Goal: Task Accomplishment & Management: Use online tool/utility

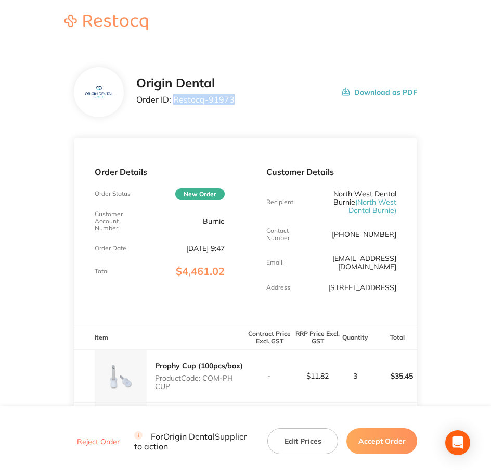
drag, startPoint x: 232, startPoint y: 103, endPoint x: 175, endPoint y: 114, distance: 57.7
click at [175, 114] on div "Origin Dental Order ID: Restocq- 91973 Download as PDF" at bounding box center [246, 92] width 344 height 50
copy p "Restocq- 91973"
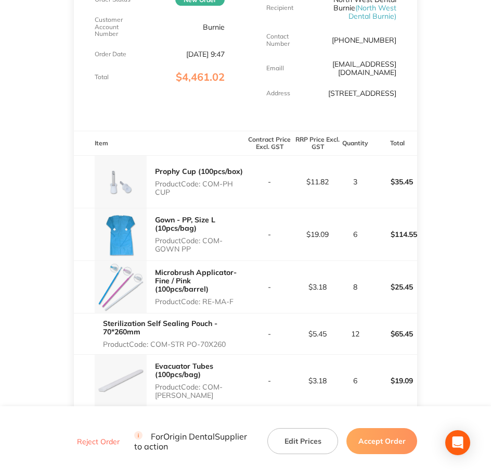
scroll to position [195, 0]
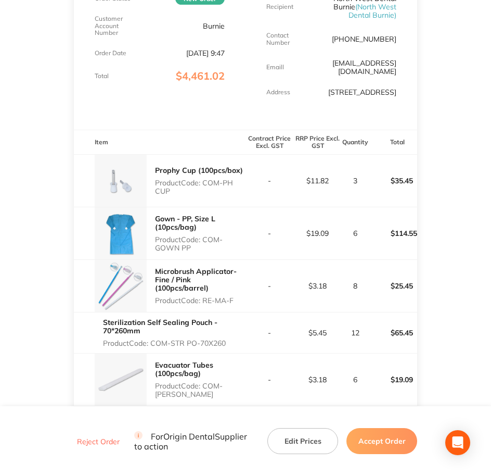
drag, startPoint x: 204, startPoint y: 183, endPoint x: 234, endPoint y: 194, distance: 32.1
click at [234, 194] on p "Product Code: COM-PH CUP" at bounding box center [200, 186] width 91 height 17
copy p "COM-PH CUP"
drag, startPoint x: 205, startPoint y: 240, endPoint x: 211, endPoint y: 245, distance: 7.4
click at [211, 245] on p "Product Code: COM-GOWN PP" at bounding box center [200, 243] width 91 height 17
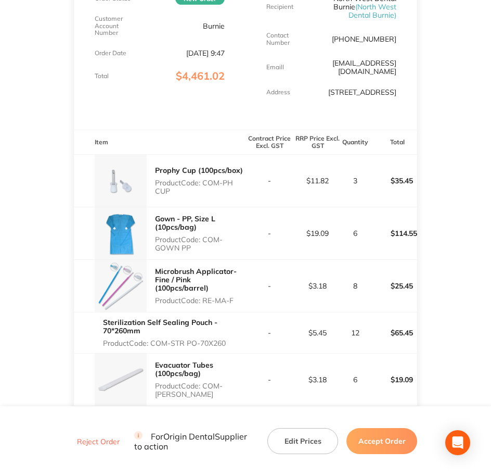
copy p "COM-GOWN PP"
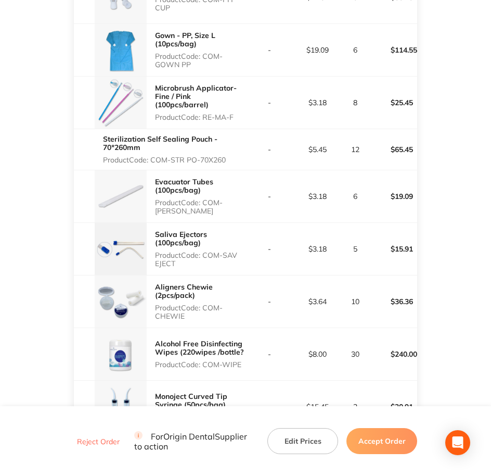
scroll to position [390, 0]
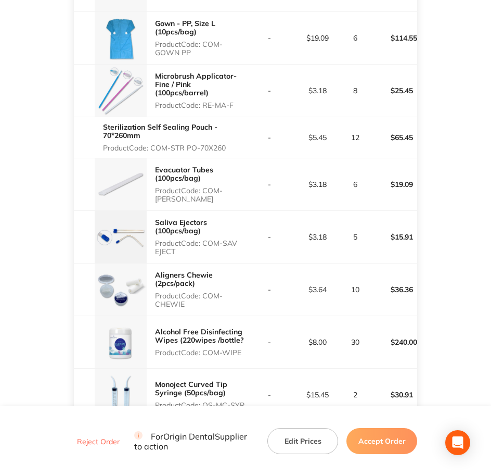
drag, startPoint x: 205, startPoint y: 102, endPoint x: 240, endPoint y: 102, distance: 34.9
click at [240, 102] on p "Product Code: RE-MA-F" at bounding box center [200, 105] width 91 height 8
copy p "RE-MA-F"
drag, startPoint x: 151, startPoint y: 148, endPoint x: 243, endPoint y: 151, distance: 91.6
click at [243, 151] on p "Product Code: COM-STR PO-70X260" at bounding box center [174, 148] width 143 height 8
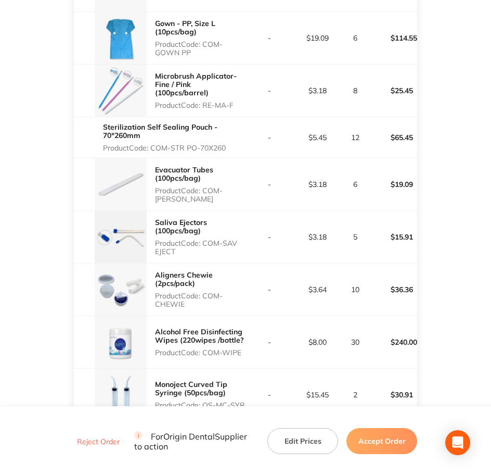
copy p "COM-STR PO-70X260"
drag, startPoint x: 201, startPoint y: 188, endPoint x: 217, endPoint y: 188, distance: 16.6
click at [217, 188] on p "Product Code: COM-EVACU TIP" at bounding box center [200, 194] width 91 height 17
click at [214, 188] on p "Product Code: COM-EVACU TIP" at bounding box center [200, 194] width 91 height 17
click at [206, 188] on p "Product Code: COM-EVACU TIP" at bounding box center [200, 194] width 91 height 17
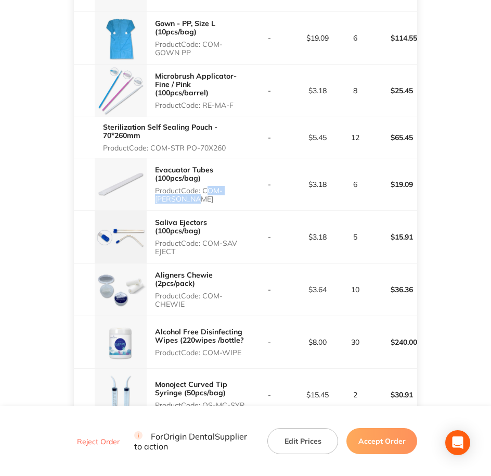
drag, startPoint x: 205, startPoint y: 190, endPoint x: 220, endPoint y: 200, distance: 16.9
click at [220, 200] on p "Product Code: COM-EVACU TIP" at bounding box center [200, 194] width 91 height 17
copy p "COM-[PERSON_NAME]"
drag, startPoint x: 203, startPoint y: 243, endPoint x: 224, endPoint y: 250, distance: 21.7
click at [224, 250] on p "Product Code: COM-SAV EJECT" at bounding box center [200, 247] width 91 height 17
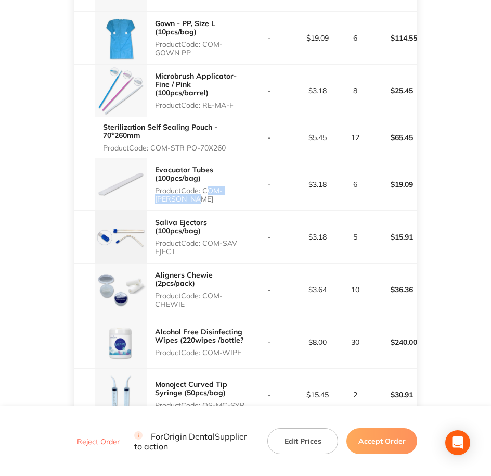
copy p "COM-SAV EJECT"
drag, startPoint x: 207, startPoint y: 293, endPoint x: 230, endPoint y: 302, distance: 25.0
click at [230, 302] on p "Product Code: COM-CHEWIE" at bounding box center [200, 299] width 91 height 17
copy p "COM-CHEWIE"
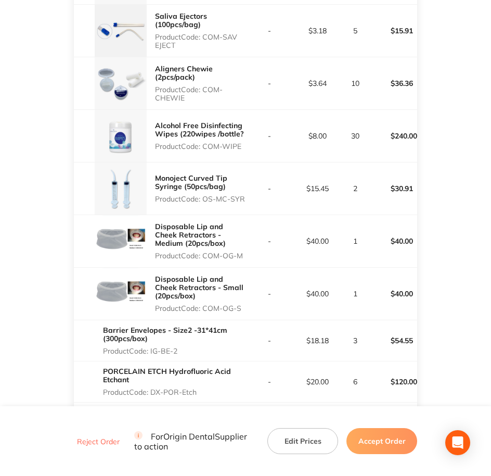
scroll to position [650, 0]
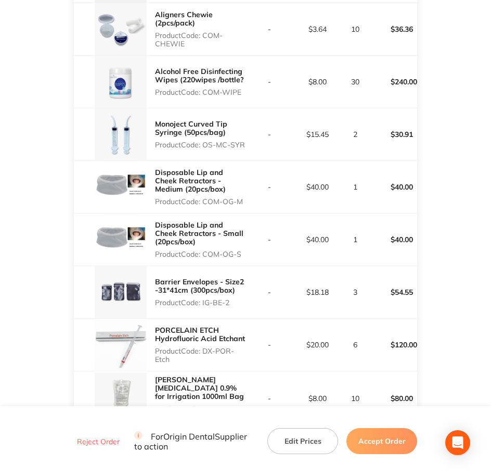
drag, startPoint x: 203, startPoint y: 92, endPoint x: 241, endPoint y: 91, distance: 38.5
click at [241, 91] on p "Product Code: COM-WIPE" at bounding box center [200, 92] width 91 height 8
copy p "COM-WIPE"
drag, startPoint x: 202, startPoint y: 145, endPoint x: 248, endPoint y: 138, distance: 45.8
click at [248, 138] on tr "Monoject Curved Tip Syringe (50pcs/bag) Product Code: OS-MC-SYR - $15.45 2 $30.…" at bounding box center [246, 134] width 344 height 53
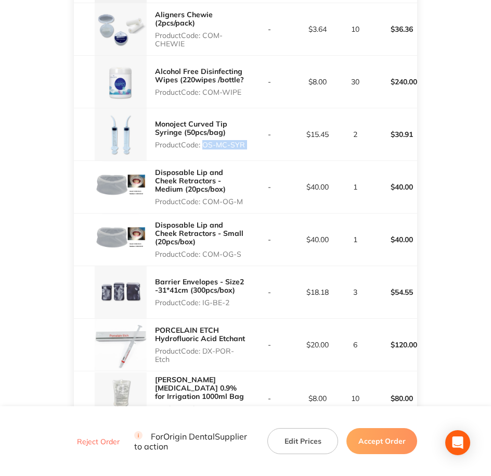
drag, startPoint x: 248, startPoint y: 138, endPoint x: 210, endPoint y: 141, distance: 38.1
click at [210, 141] on p "Product Code: OS-MC-SYR" at bounding box center [200, 144] width 91 height 8
click at [205, 144] on p "Product Code: OS-MC-SYR" at bounding box center [200, 144] width 91 height 8
drag, startPoint x: 204, startPoint y: 146, endPoint x: 243, endPoint y: 147, distance: 39.6
click at [243, 147] on p "Product Code: OS-MC-SYR" at bounding box center [200, 144] width 91 height 8
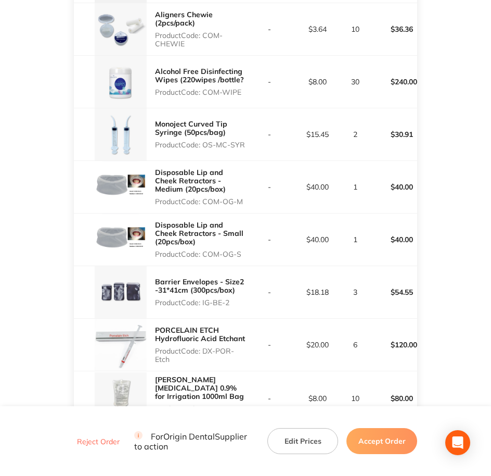
copy p "OS-MC-SYR"
drag, startPoint x: 204, startPoint y: 199, endPoint x: 250, endPoint y: 200, distance: 45.3
click at [250, 200] on tr "Disposable Lip and Cheek Retractors - Medium (20pcs/box) Product Code: COM-OG-M…" at bounding box center [246, 186] width 344 height 53
drag, startPoint x: 204, startPoint y: 255, endPoint x: 246, endPoint y: 256, distance: 41.6
click at [246, 256] on tr "Disposable Lip and Cheek Retractors - Small (20pcs/box) Product Code: COM-OG-S …" at bounding box center [246, 239] width 344 height 53
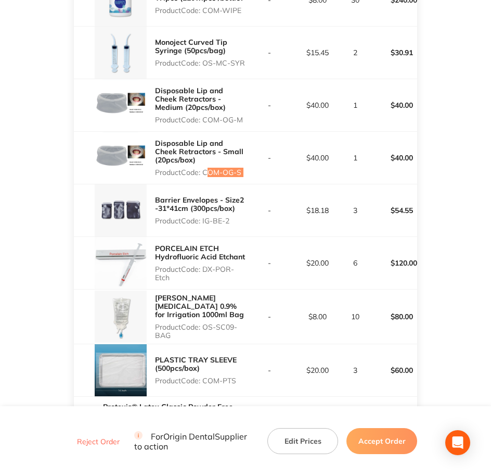
scroll to position [780, 0]
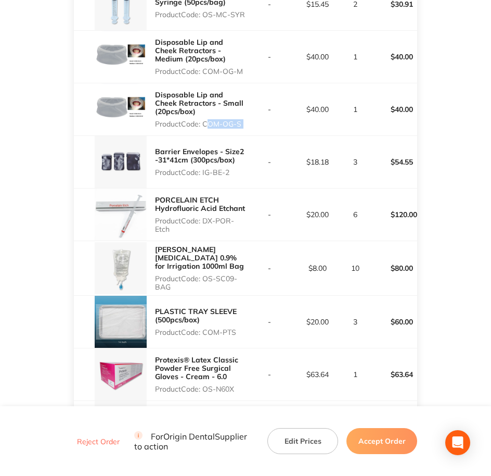
drag, startPoint x: 203, startPoint y: 175, endPoint x: 240, endPoint y: 173, distance: 37.5
click at [240, 173] on p "Product Code: IG-BE-2" at bounding box center [200, 172] width 91 height 8
drag, startPoint x: 204, startPoint y: 220, endPoint x: 234, endPoint y: 226, distance: 30.4
click at [234, 226] on p "Product Code: DX-POR-Etch" at bounding box center [200, 224] width 91 height 17
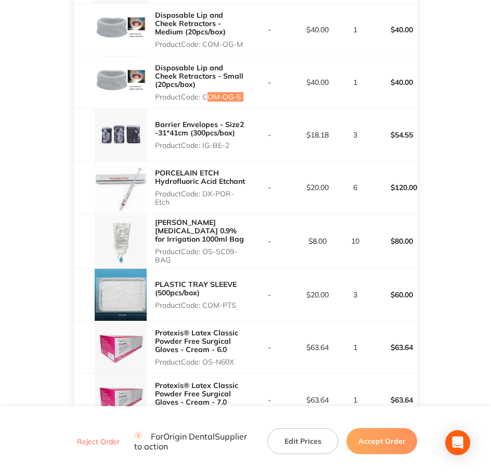
scroll to position [910, 0]
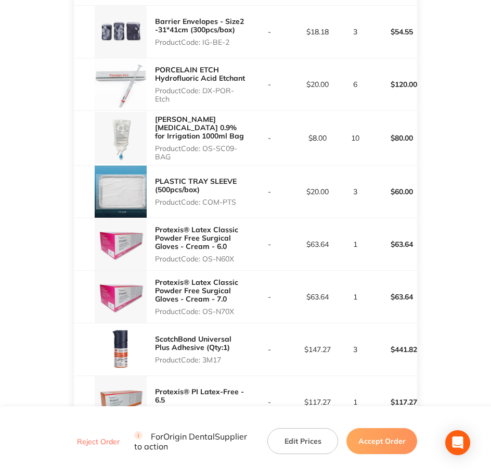
drag, startPoint x: 204, startPoint y: 145, endPoint x: 232, endPoint y: 157, distance: 29.8
click at [232, 157] on p "Product Code: OS-SC09-BAG" at bounding box center [200, 152] width 91 height 17
drag, startPoint x: 205, startPoint y: 199, endPoint x: 252, endPoint y: 200, distance: 46.8
click at [252, 200] on tr "PLASTIC TRAY SLEEVE (500pcs/box) Product Code: COM-PTS - $20.00 3 $60.00" at bounding box center [246, 191] width 344 height 53
drag, startPoint x: 204, startPoint y: 254, endPoint x: 241, endPoint y: 254, distance: 36.9
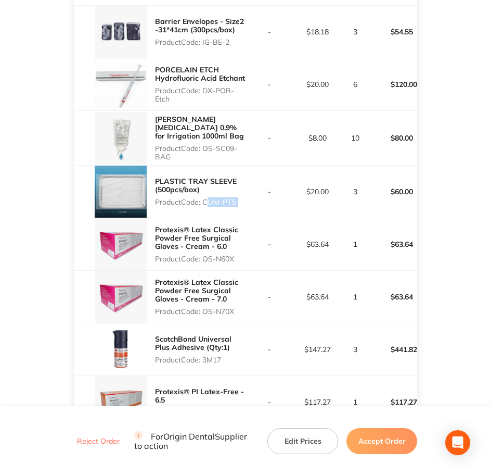
click at [241, 254] on p "Product Code: OS-N60X" at bounding box center [200, 258] width 91 height 8
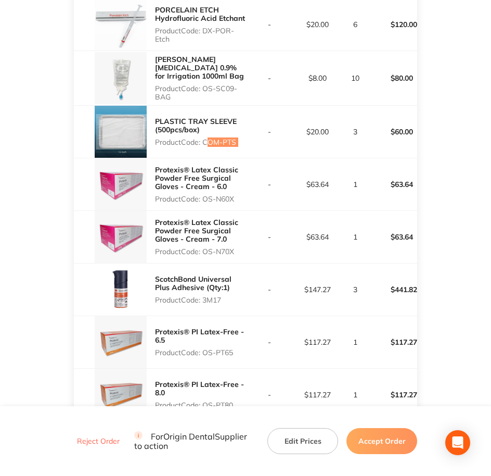
scroll to position [975, 0]
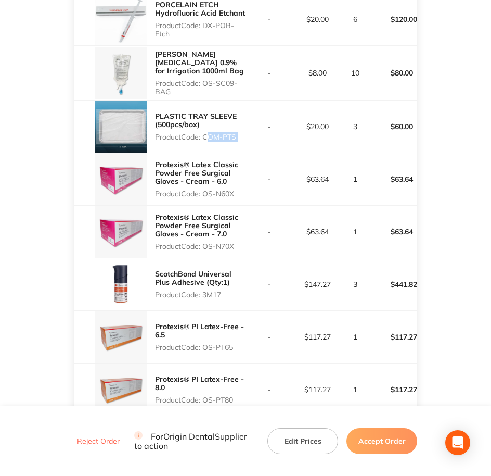
drag, startPoint x: 203, startPoint y: 247, endPoint x: 238, endPoint y: 245, distance: 34.9
click at [238, 245] on p "Product Code: OS-N70X" at bounding box center [200, 246] width 91 height 8
drag, startPoint x: 205, startPoint y: 297, endPoint x: 227, endPoint y: 293, distance: 21.6
click at [227, 293] on p "Product Code: 3M17" at bounding box center [200, 294] width 91 height 8
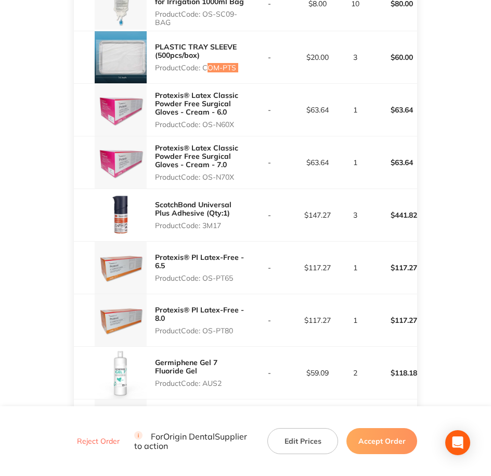
scroll to position [1106, 0]
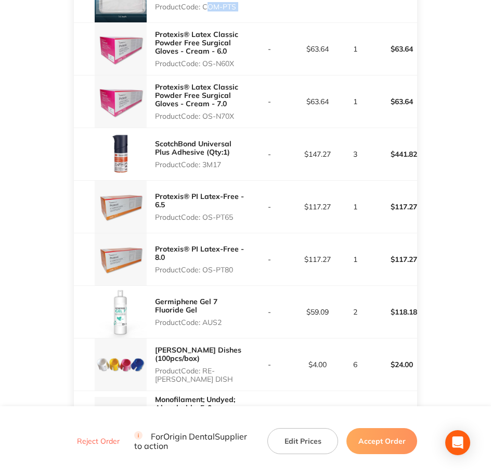
drag, startPoint x: 205, startPoint y: 219, endPoint x: 237, endPoint y: 219, distance: 31.7
click at [237, 219] on p "Product Code: OS-PT65" at bounding box center [200, 217] width 91 height 8
drag, startPoint x: 202, startPoint y: 267, endPoint x: 236, endPoint y: 267, distance: 33.8
click at [236, 267] on p "Product Code: OS-PT80" at bounding box center [200, 269] width 91 height 8
drag, startPoint x: 236, startPoint y: 267, endPoint x: 216, endPoint y: 273, distance: 20.7
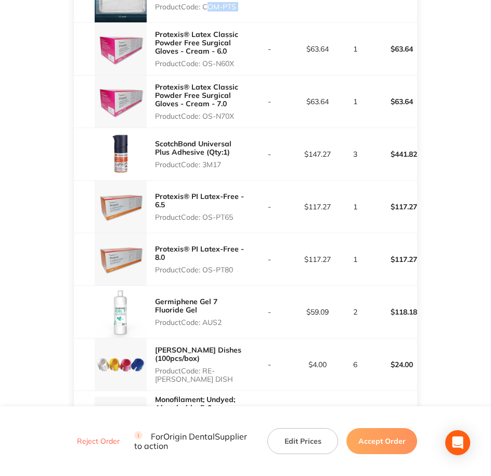
click at [217, 273] on p "Product Code: OS-PT80" at bounding box center [200, 269] width 91 height 8
click at [205, 269] on p "Product Code: OS-PT80" at bounding box center [200, 269] width 91 height 8
drag, startPoint x: 218, startPoint y: 265, endPoint x: 233, endPoint y: 264, distance: 14.6
click at [233, 265] on p "Product Code: OS-PT80" at bounding box center [200, 269] width 91 height 8
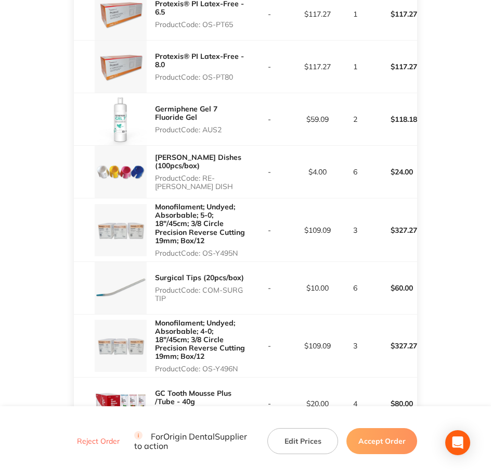
scroll to position [1301, 0]
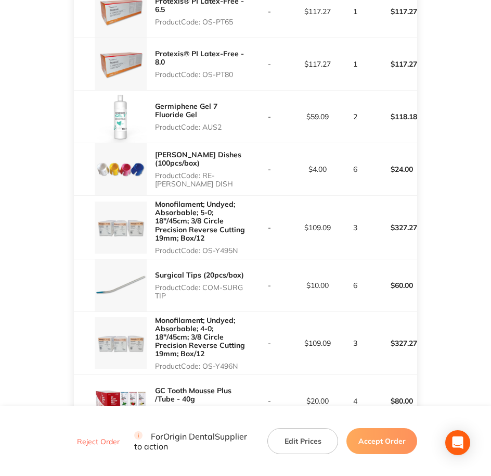
drag, startPoint x: 204, startPoint y: 128, endPoint x: 225, endPoint y: 126, distance: 20.9
click at [225, 126] on p "Product Code: AUS2" at bounding box center [200, 127] width 91 height 8
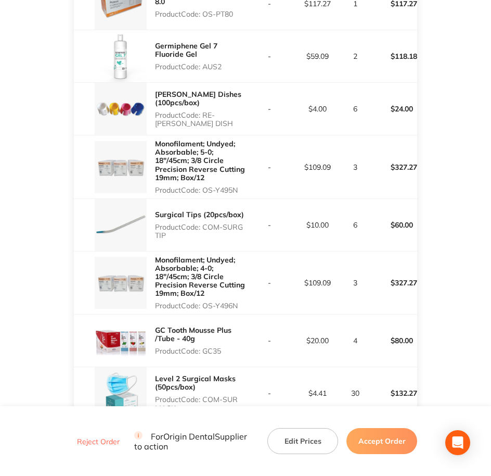
scroll to position [1366, 0]
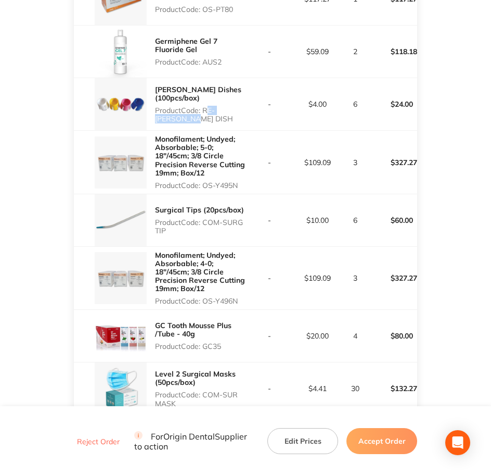
drag, startPoint x: 206, startPoint y: 110, endPoint x: 244, endPoint y: 116, distance: 38.5
click at [244, 116] on p "Product Code: RE-DAPP DISH" at bounding box center [200, 114] width 91 height 17
drag, startPoint x: 204, startPoint y: 183, endPoint x: 241, endPoint y: 180, distance: 37.0
click at [241, 180] on div "Monofilament; Undyed; Absorbable; 5-0; 18″/45cm; 3/8 Circle Precision Reverse C…" at bounding box center [200, 162] width 91 height 63
drag, startPoint x: 205, startPoint y: 221, endPoint x: 249, endPoint y: 227, distance: 44.6
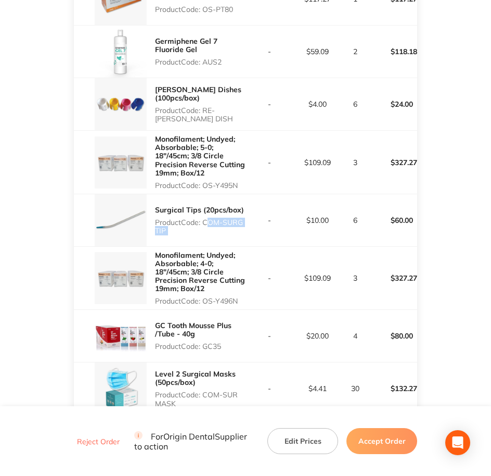
click at [249, 227] on tr "Surgical Tips (20pcs/box) Product Code: COM-SURG TIP - $10.00 6 $60.00" at bounding box center [246, 220] width 344 height 53
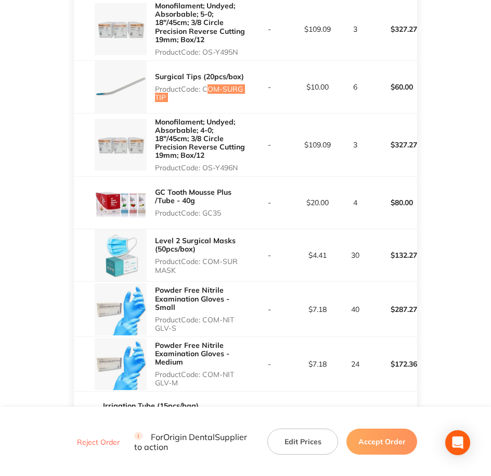
scroll to position [1561, 0]
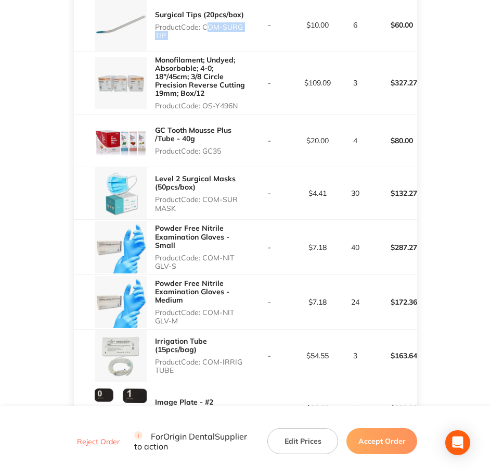
drag, startPoint x: 205, startPoint y: 104, endPoint x: 243, endPoint y: 104, distance: 38.0
click at [243, 104] on p "Product Code: OS-Y496N" at bounding box center [200, 105] width 91 height 8
drag, startPoint x: 205, startPoint y: 149, endPoint x: 223, endPoint y: 151, distance: 17.8
click at [223, 151] on p "Product Code: GC35" at bounding box center [200, 151] width 91 height 8
drag, startPoint x: 203, startPoint y: 201, endPoint x: 232, endPoint y: 209, distance: 29.5
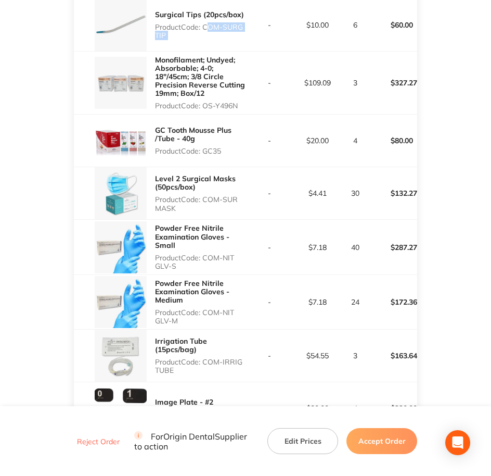
click at [232, 209] on p "Product Code: COM-SUR MASK" at bounding box center [200, 203] width 91 height 17
drag, startPoint x: 205, startPoint y: 254, endPoint x: 234, endPoint y: 267, distance: 32.1
click at [234, 267] on p "Product Code: COM-NIT GLV-S" at bounding box center [200, 261] width 91 height 17
drag, startPoint x: 205, startPoint y: 310, endPoint x: 222, endPoint y: 319, distance: 18.6
click at [222, 319] on p "Product Code: COM-NIT GLV-M" at bounding box center [200, 316] width 91 height 17
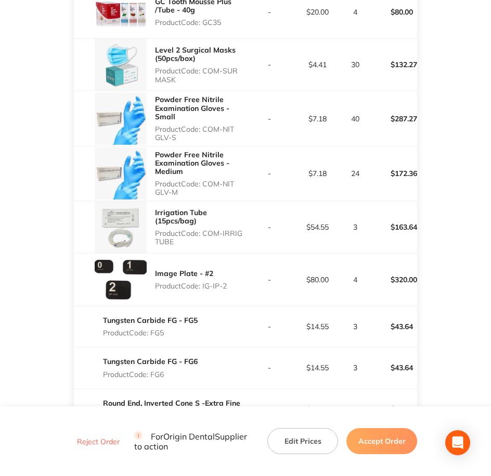
scroll to position [1691, 0]
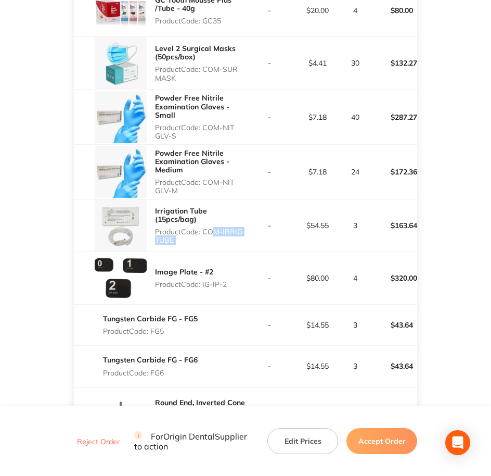
drag, startPoint x: 207, startPoint y: 229, endPoint x: 247, endPoint y: 233, distance: 40.7
click at [247, 233] on tr "Irrigation Tube (15pcs/bag) Product Code: COM-IRRIG TUBE - $54.55 3 $163.64" at bounding box center [246, 225] width 344 height 53
drag, startPoint x: 247, startPoint y: 233, endPoint x: 206, endPoint y: 230, distance: 41.2
click at [208, 230] on p "Product Code: COM-IRRIG TUBE" at bounding box center [200, 235] width 91 height 17
drag, startPoint x: 206, startPoint y: 230, endPoint x: 235, endPoint y: 237, distance: 29.3
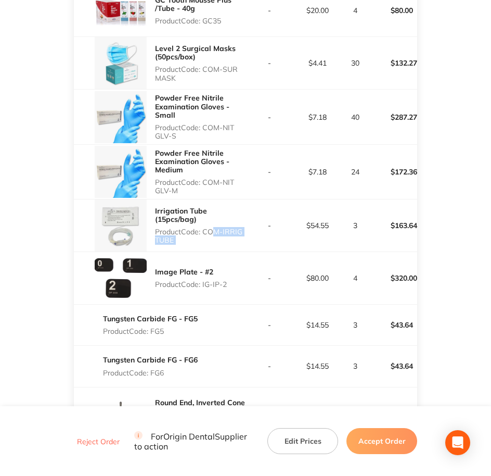
click at [235, 237] on p "Product Code: COM-IRRIG TUBE" at bounding box center [200, 235] width 91 height 17
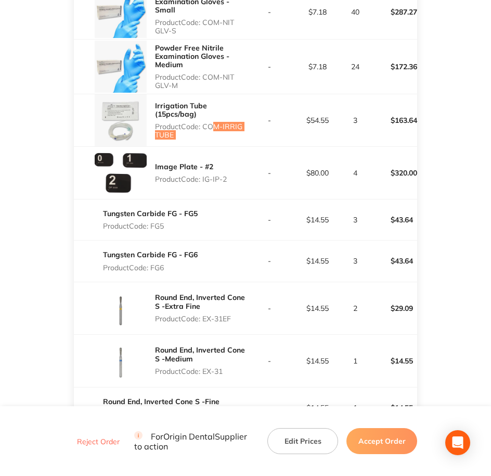
scroll to position [1821, 0]
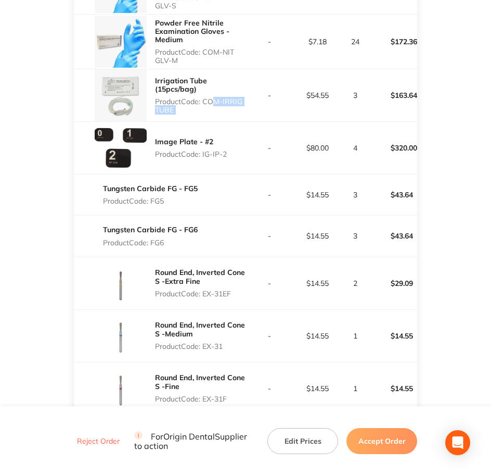
drag, startPoint x: 203, startPoint y: 157, endPoint x: 230, endPoint y: 155, distance: 27.7
click at [230, 155] on div "Image Plate - #2 Product Code: IG-IP-2" at bounding box center [160, 148] width 172 height 52
drag, startPoint x: 153, startPoint y: 199, endPoint x: 165, endPoint y: 201, distance: 12.7
click at [165, 201] on p "Product Code: FG5" at bounding box center [150, 201] width 95 height 8
drag, startPoint x: 153, startPoint y: 246, endPoint x: 167, endPoint y: 243, distance: 14.3
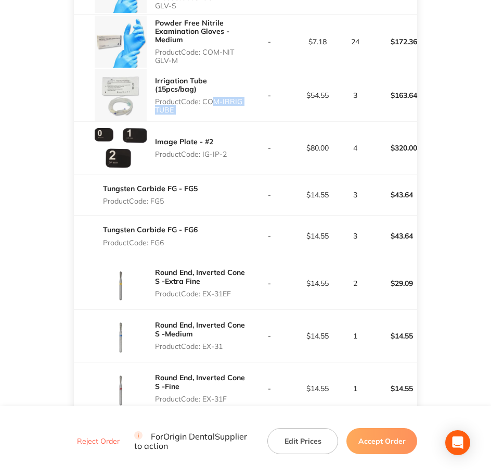
click at [167, 243] on p "Product Code: FG6" at bounding box center [150, 242] width 95 height 8
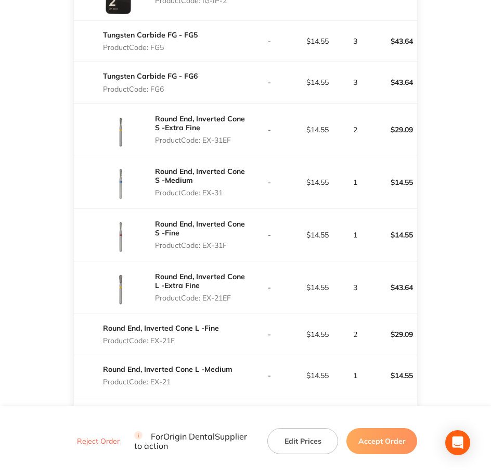
scroll to position [2016, 0]
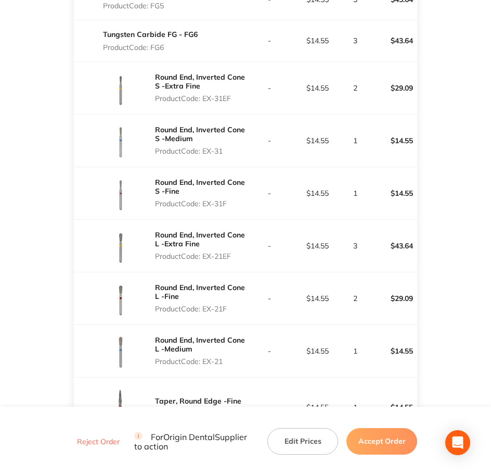
drag, startPoint x: 205, startPoint y: 98, endPoint x: 237, endPoint y: 97, distance: 31.8
click at [237, 97] on p "Product Code: EX-31EF" at bounding box center [200, 98] width 91 height 8
drag, startPoint x: 204, startPoint y: 150, endPoint x: 226, endPoint y: 150, distance: 21.9
click at [226, 150] on p "Product Code: EX-31" at bounding box center [200, 151] width 91 height 8
drag, startPoint x: 204, startPoint y: 201, endPoint x: 229, endPoint y: 203, distance: 24.5
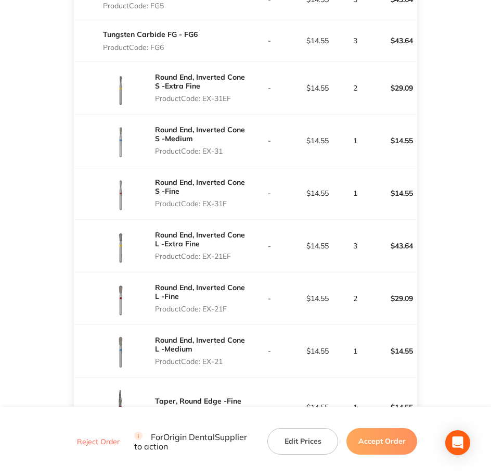
click at [229, 203] on p "Product Code: EX-31F" at bounding box center [200, 203] width 91 height 8
drag, startPoint x: 205, startPoint y: 255, endPoint x: 234, endPoint y: 255, distance: 28.6
click at [234, 255] on p "Product Code: EX-21EF" at bounding box center [200, 256] width 91 height 8
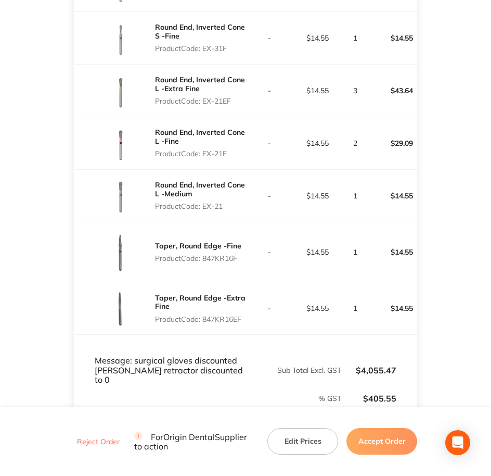
scroll to position [2211, 0]
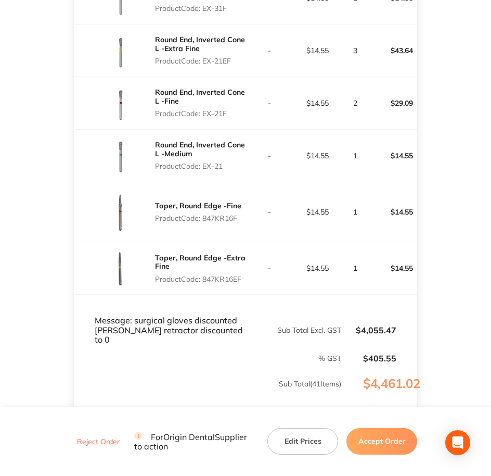
drag, startPoint x: 204, startPoint y: 110, endPoint x: 231, endPoint y: 108, distance: 26.6
click at [231, 109] on p "Product Code: EX-21F" at bounding box center [200, 113] width 91 height 8
drag, startPoint x: 205, startPoint y: 164, endPoint x: 226, endPoint y: 164, distance: 20.3
click at [226, 164] on p "Product Code: EX-21" at bounding box center [200, 166] width 91 height 8
drag, startPoint x: 205, startPoint y: 214, endPoint x: 249, endPoint y: 218, distance: 44.4
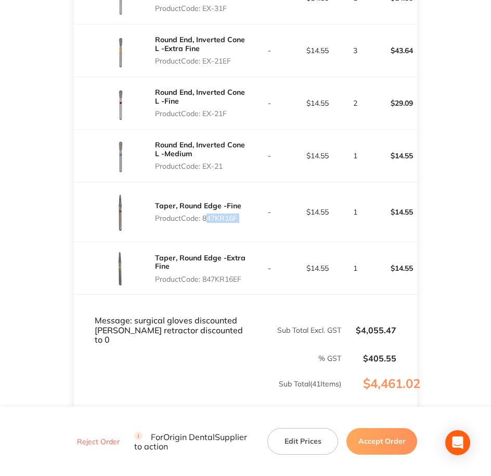
click at [249, 218] on tr "Taper, Round Edge -Fine Product Code: 847KR16F - $14.55 1 $14.55" at bounding box center [246, 212] width 344 height 60
drag, startPoint x: 213, startPoint y: 278, endPoint x: 251, endPoint y: 278, distance: 38.5
click at [251, 278] on tr "Taper, Round Edge -Extra Fine Product Code: 847KR16EF - $14.55 1 $14.55" at bounding box center [246, 268] width 344 height 53
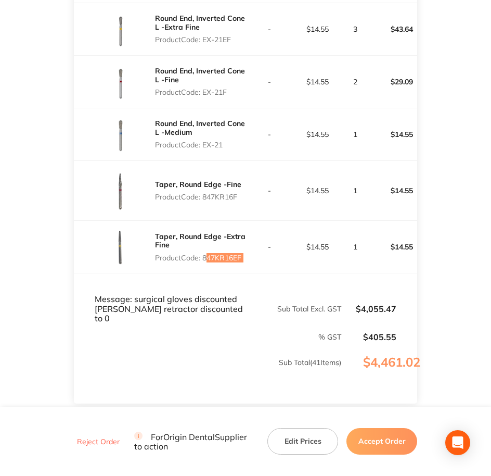
scroll to position [2303, 0]
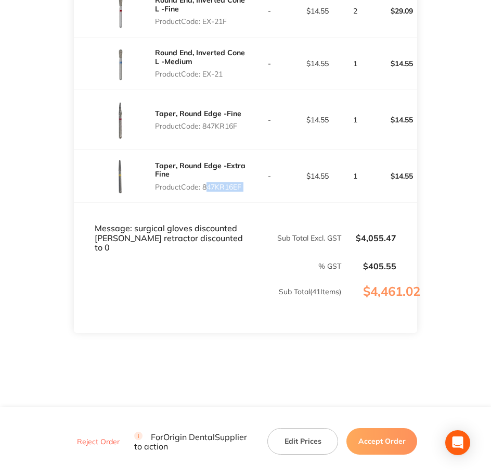
click at [394, 447] on button "Accept Order" at bounding box center [381, 441] width 71 height 26
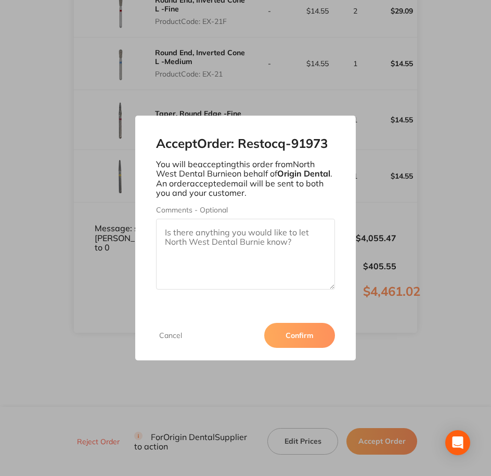
click at [228, 250] on textarea "Comments - Optional" at bounding box center [245, 254] width 179 height 71
paste textarea "SO-00000987"
type textarea "SO-00000987"
click at [318, 339] on button "Confirm" at bounding box center [299, 335] width 71 height 25
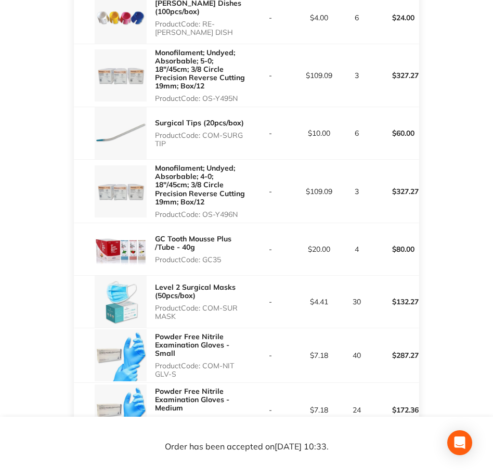
scroll to position [1301, 0]
